Goal: Transaction & Acquisition: Obtain resource

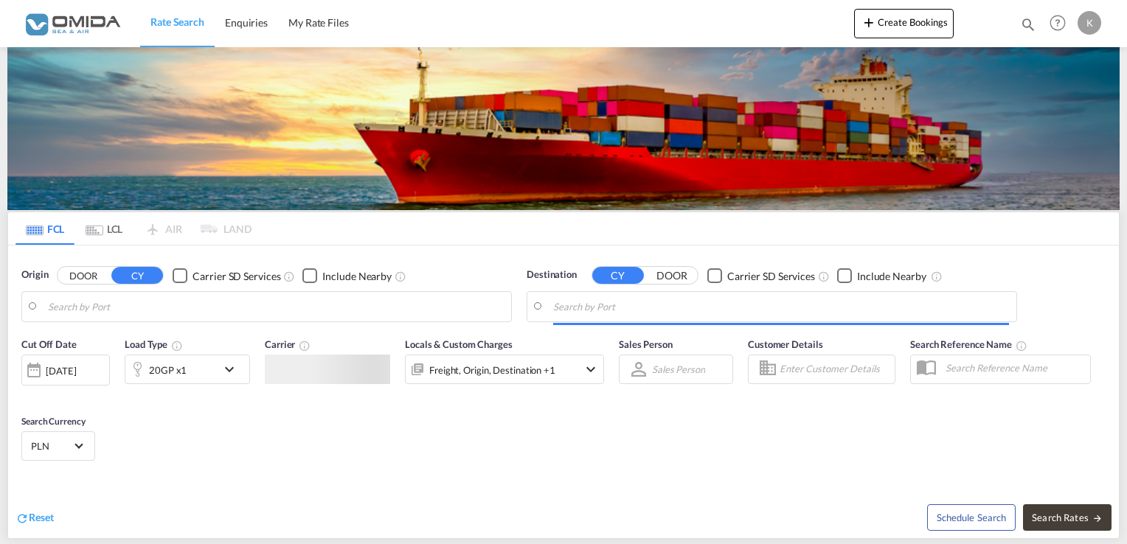
type input "Gdansk, PLGDN"
type input "Iquique, CLIQQ"
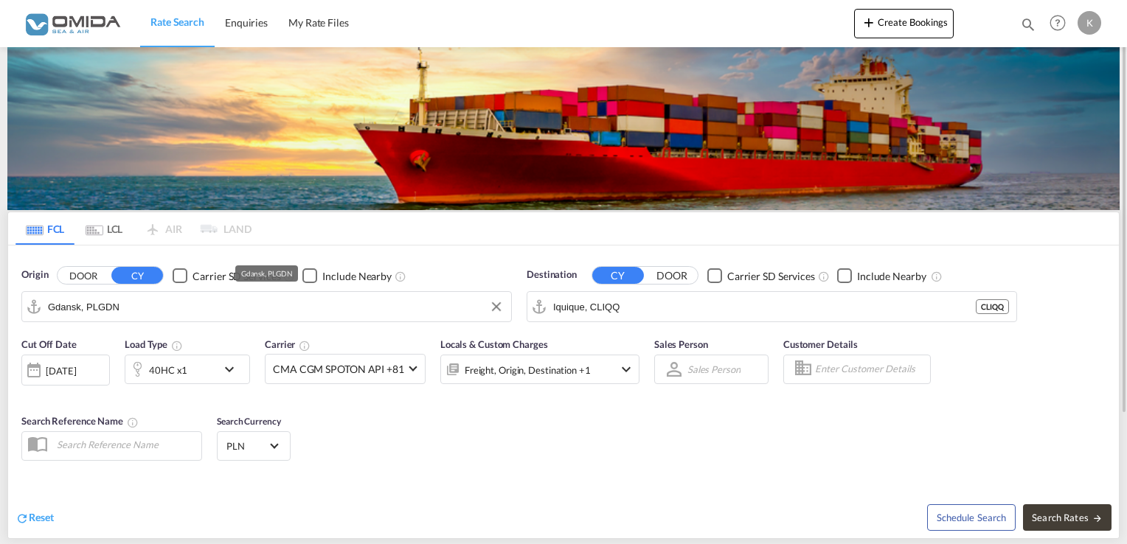
click at [198, 300] on input "Gdansk, PLGDN" at bounding box center [276, 307] width 456 height 22
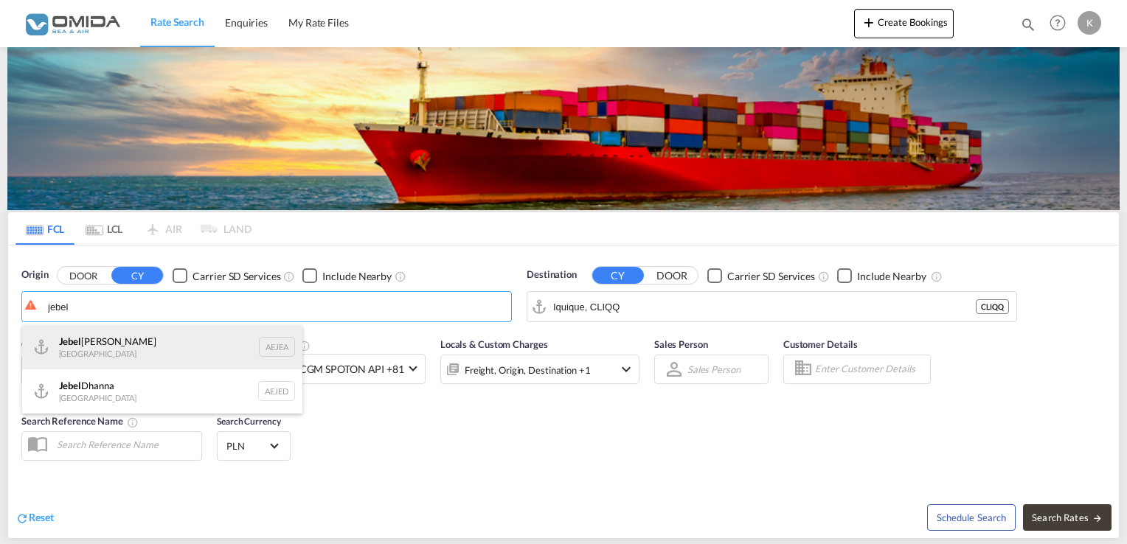
click at [140, 357] on div "Jebel Ali United Arab Emirates AEJEA" at bounding box center [162, 347] width 280 height 44
type input "Jebel Ali, AEJEA"
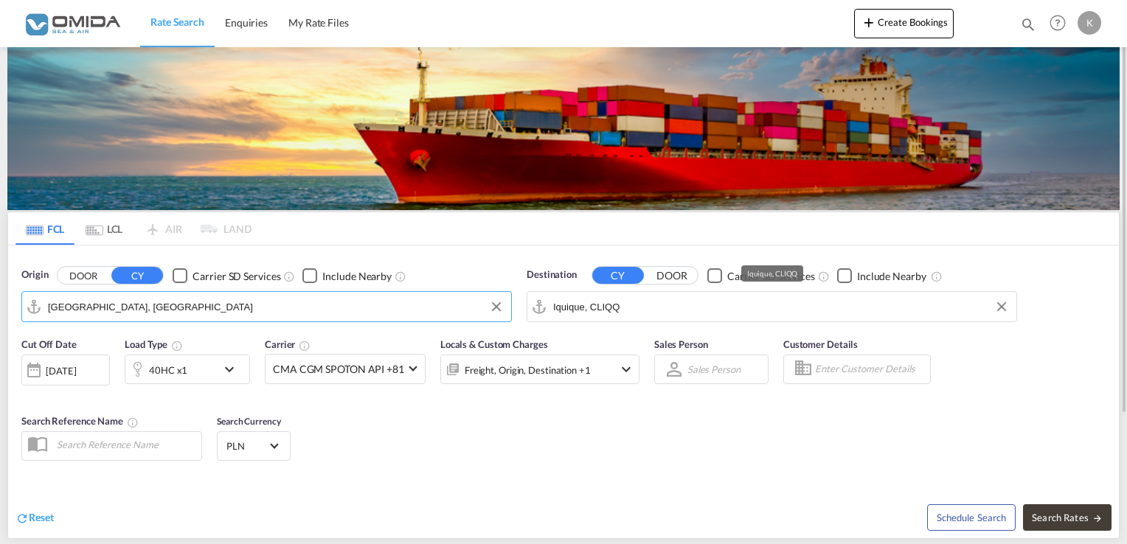
click at [611, 310] on input "Iquique, CLIQQ" at bounding box center [781, 307] width 456 height 22
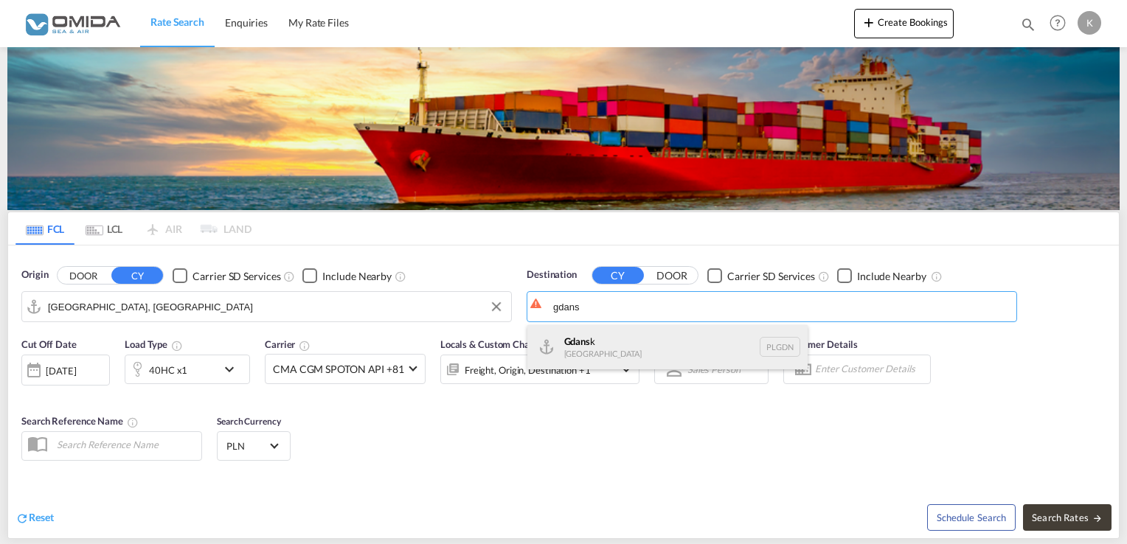
click at [619, 345] on div "Gdans k Poland PLGDN" at bounding box center [667, 347] width 280 height 44
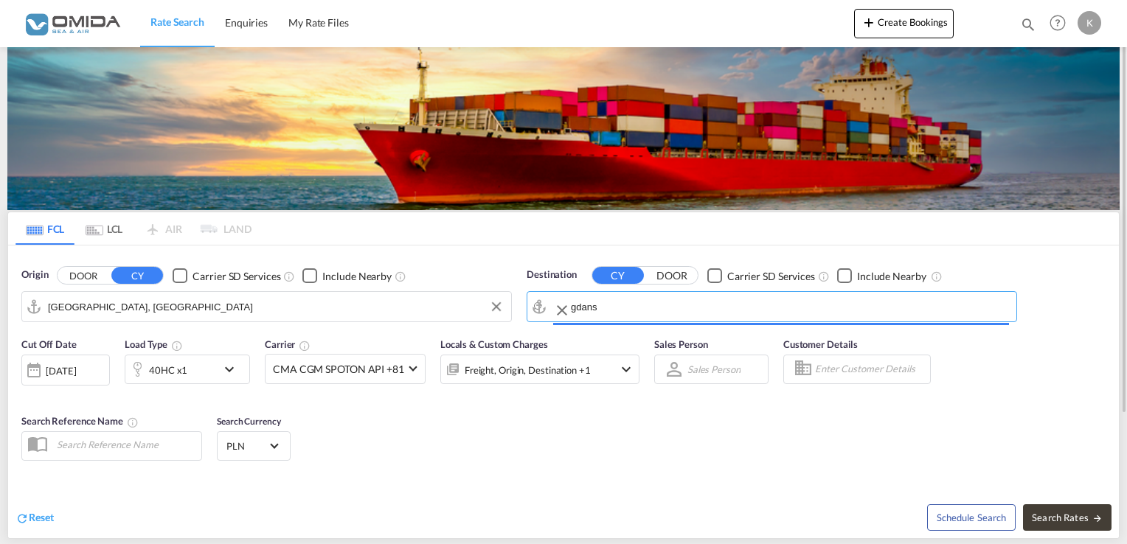
type input "Gdansk, PLGDN"
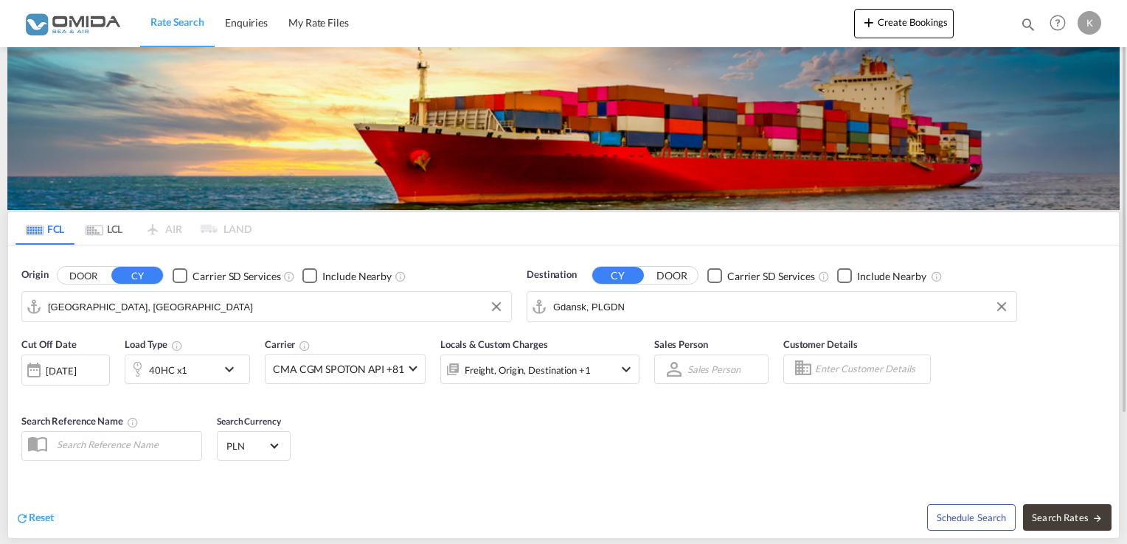
click at [209, 370] on div "40HC x1" at bounding box center [170, 369] width 91 height 29
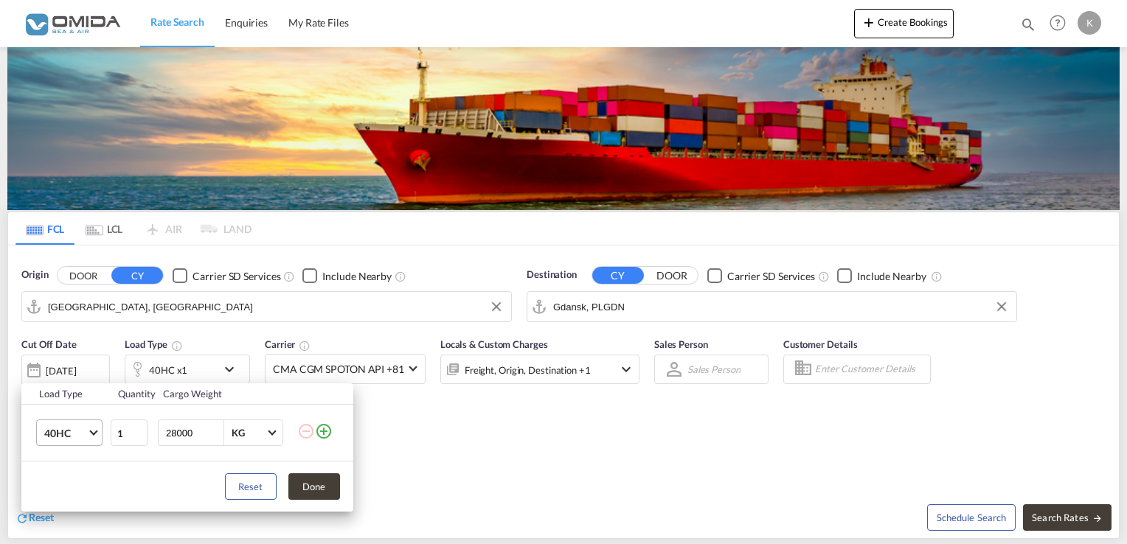
click at [91, 431] on span "Choose: \a40HC" at bounding box center [93, 432] width 8 height 8
click at [70, 353] on md-option "20GP" at bounding box center [82, 362] width 100 height 35
click at [307, 491] on button "Done" at bounding box center [314, 486] width 52 height 27
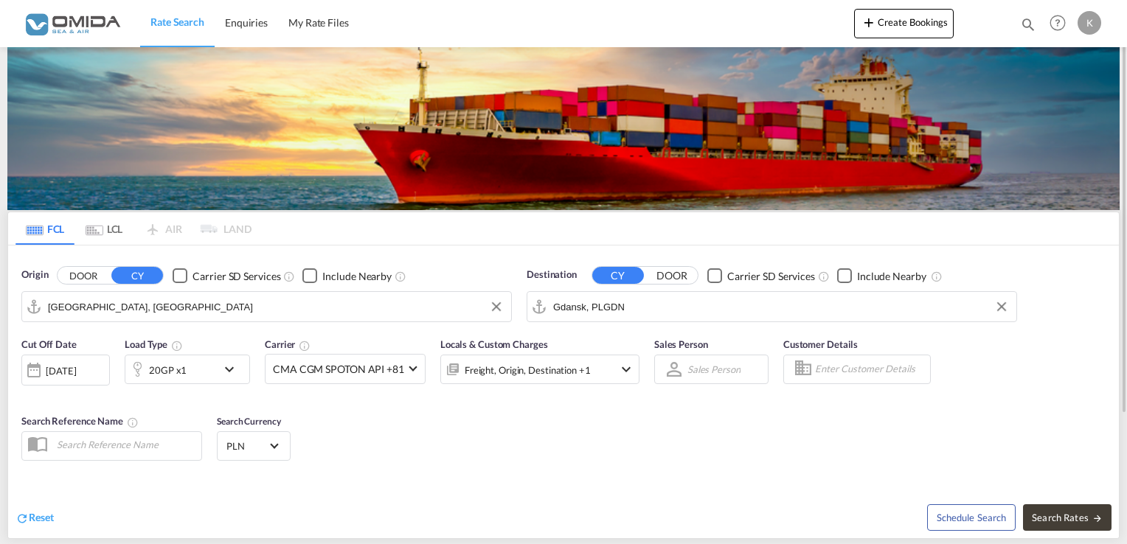
click at [24, 356] on div at bounding box center [34, 369] width 24 height 29
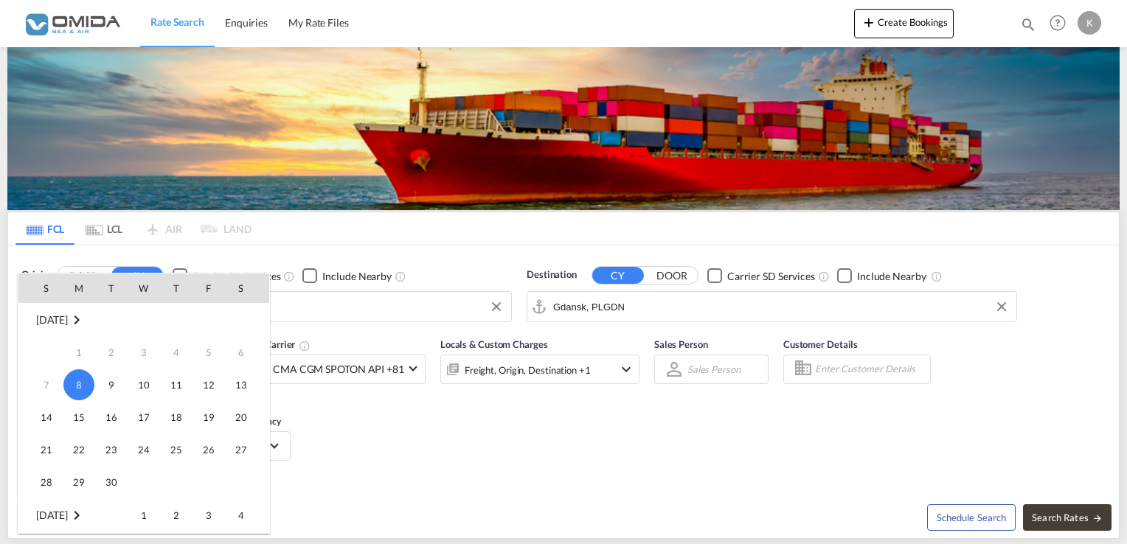
click at [82, 387] on span "8" at bounding box center [78, 384] width 31 height 31
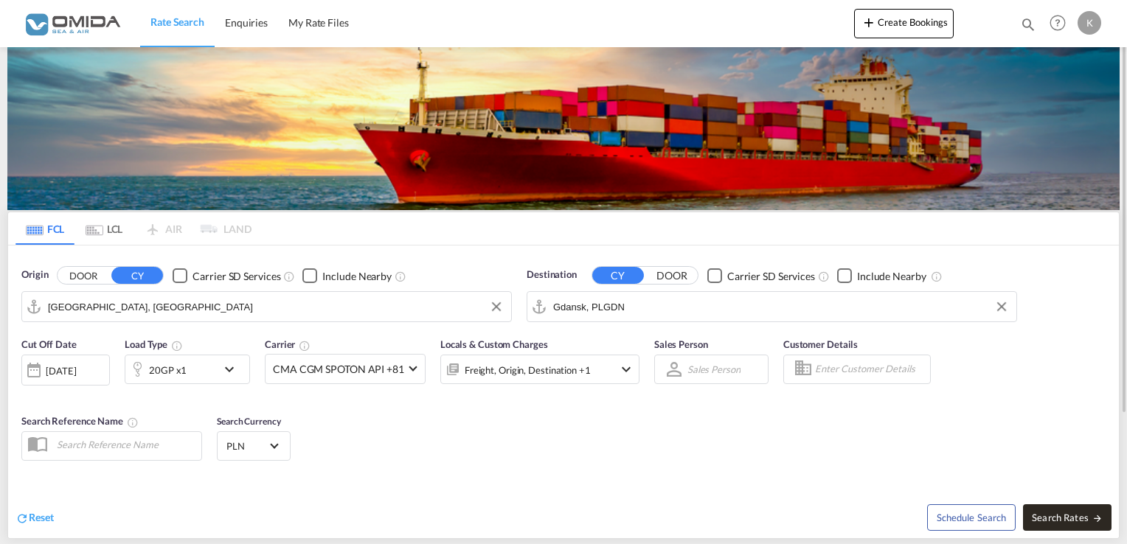
click at [1081, 512] on span "Search Rates" at bounding box center [1067, 518] width 71 height 12
type input "AEJEA to PLGDN / 8 Sep 2025"
